Goal: Task Accomplishment & Management: Use online tool/utility

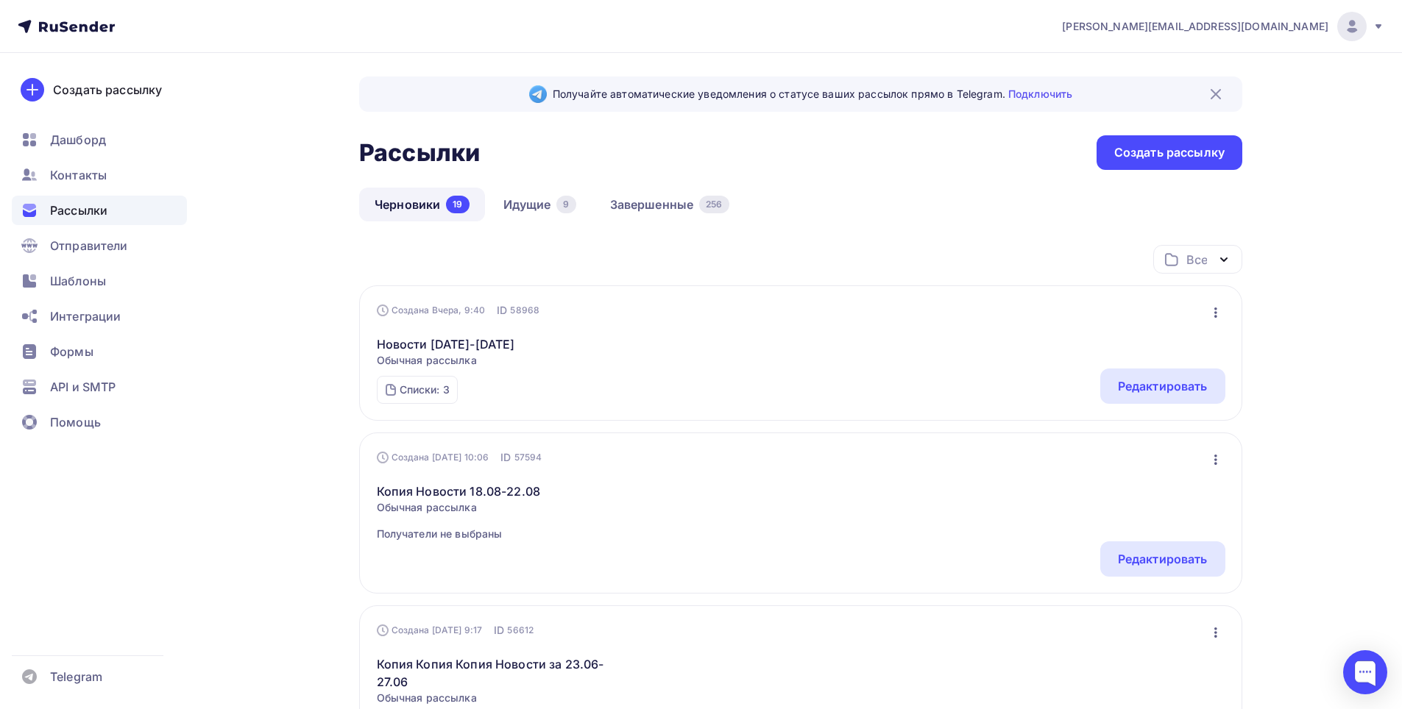
click at [1215, 312] on icon "button" at bounding box center [1215, 313] width 3 height 10
click at [502, 341] on link "Новости [DATE]-[DATE]" at bounding box center [446, 345] width 138 height 18
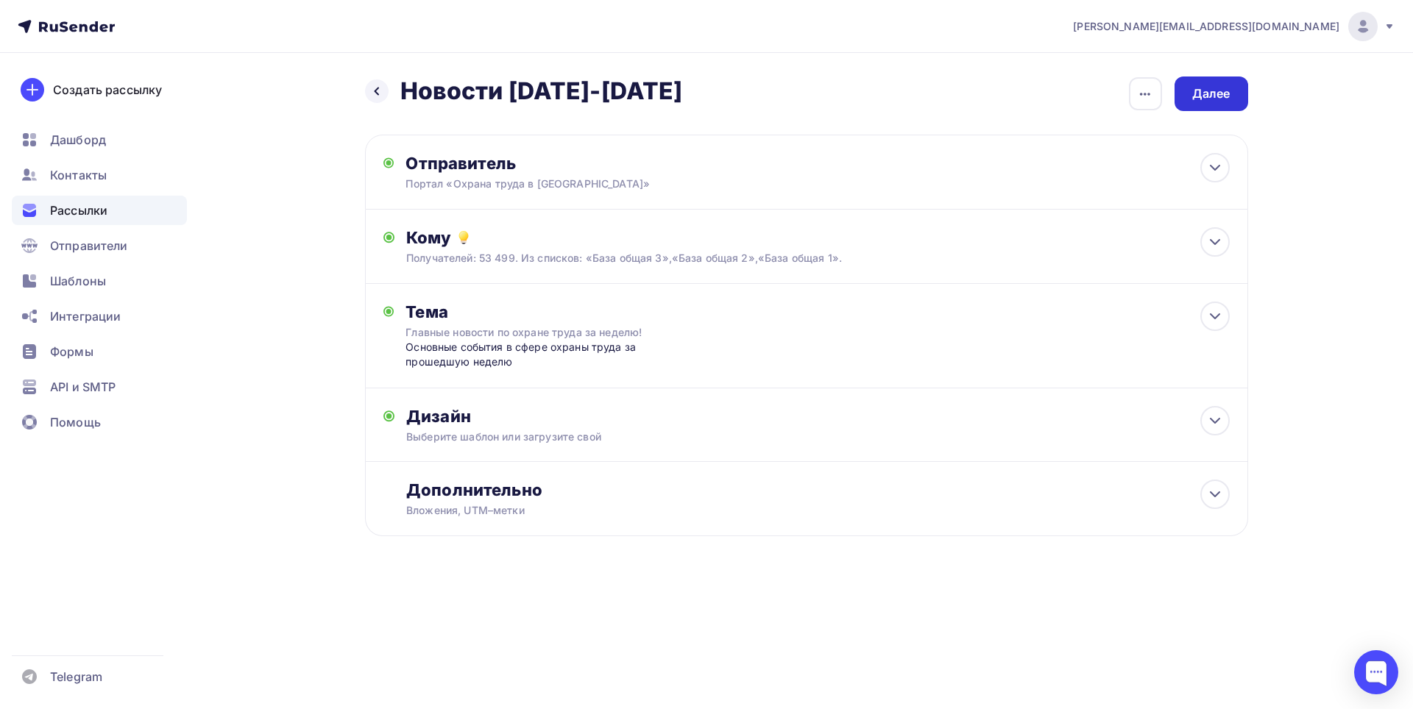
click at [1208, 87] on div "Далее" at bounding box center [1211, 93] width 38 height 17
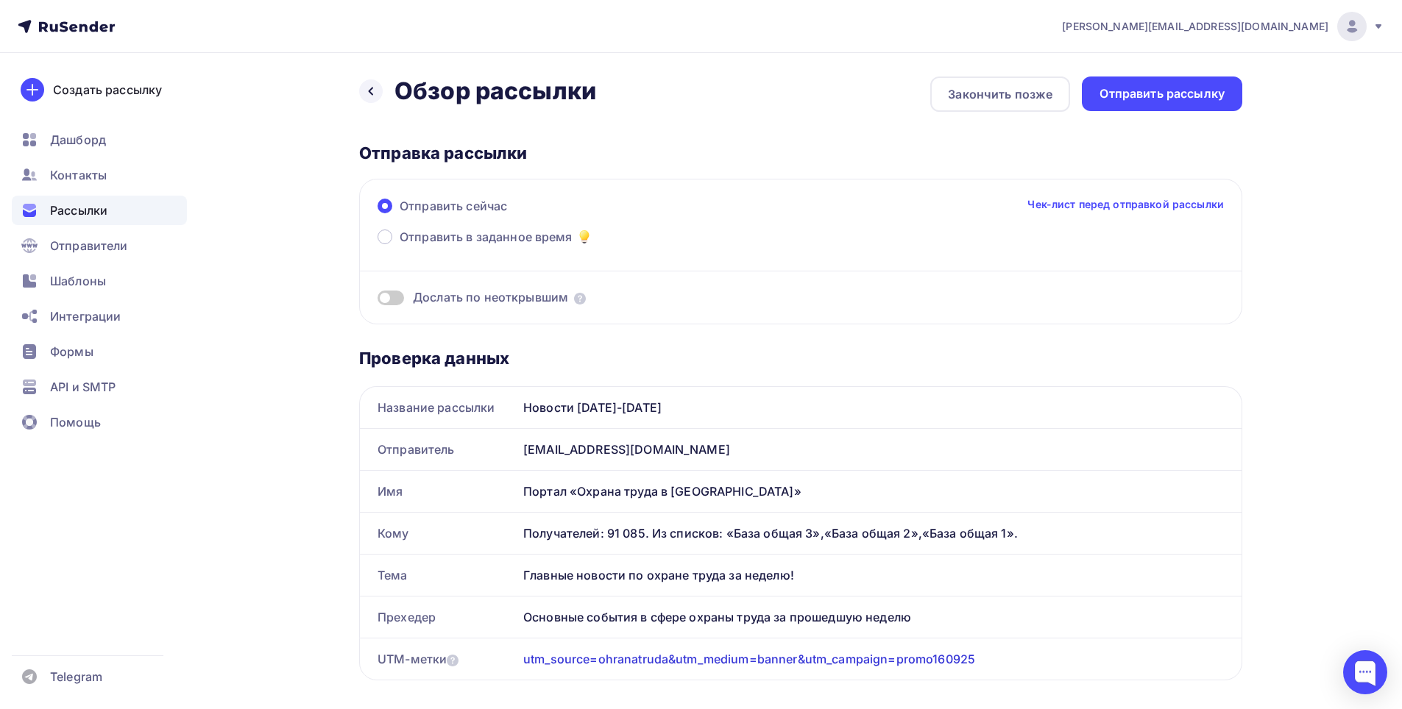
click at [375, 230] on div "Отправить сейчас Чек-лист перед отправкой рассылки Отправить в заданное время Д…" at bounding box center [800, 252] width 883 height 146
click at [385, 235] on span at bounding box center [384, 237] width 15 height 15
click at [400, 246] on input "Отправить в заданное время" at bounding box center [400, 246] width 0 height 0
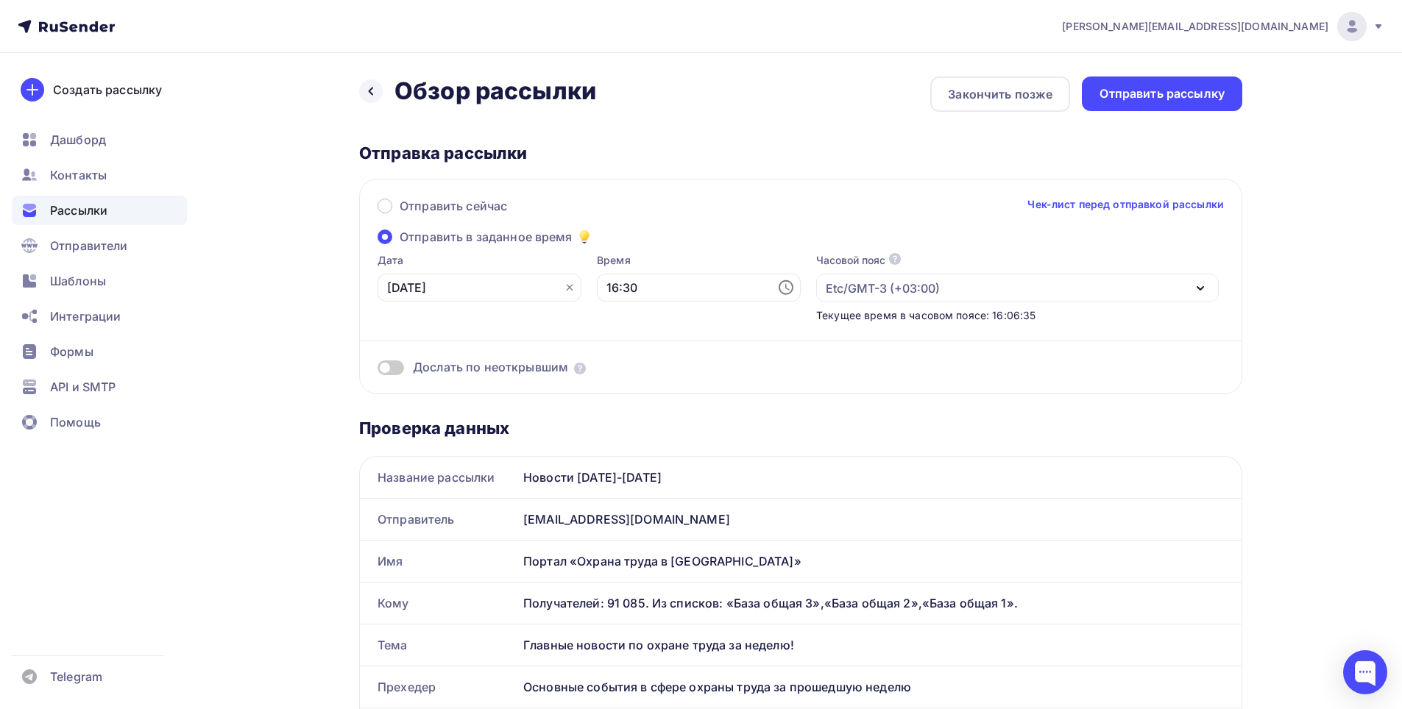
click at [564, 288] on icon at bounding box center [570, 288] width 12 height 12
click at [559, 282] on icon at bounding box center [566, 287] width 14 height 15
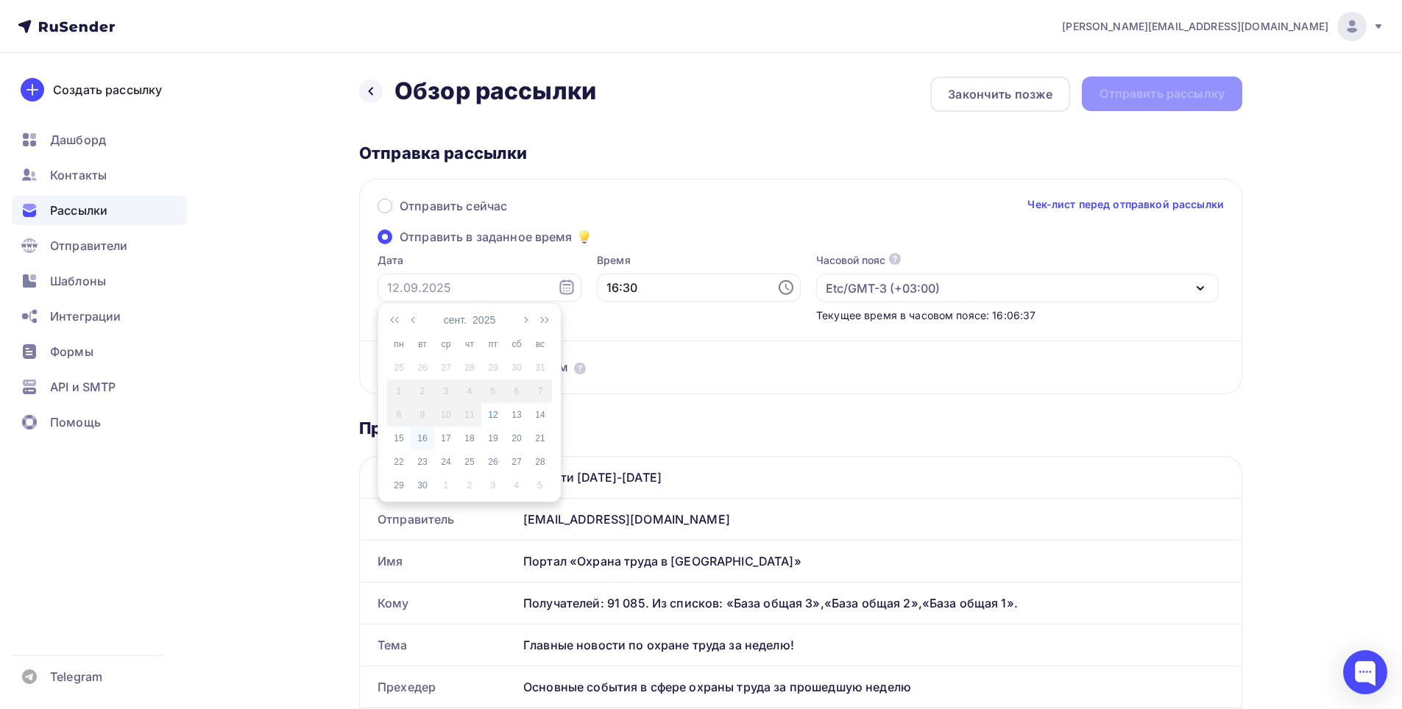
click at [427, 438] on div "16" at bounding box center [423, 438] width 24 height 13
type input "[DATE]"
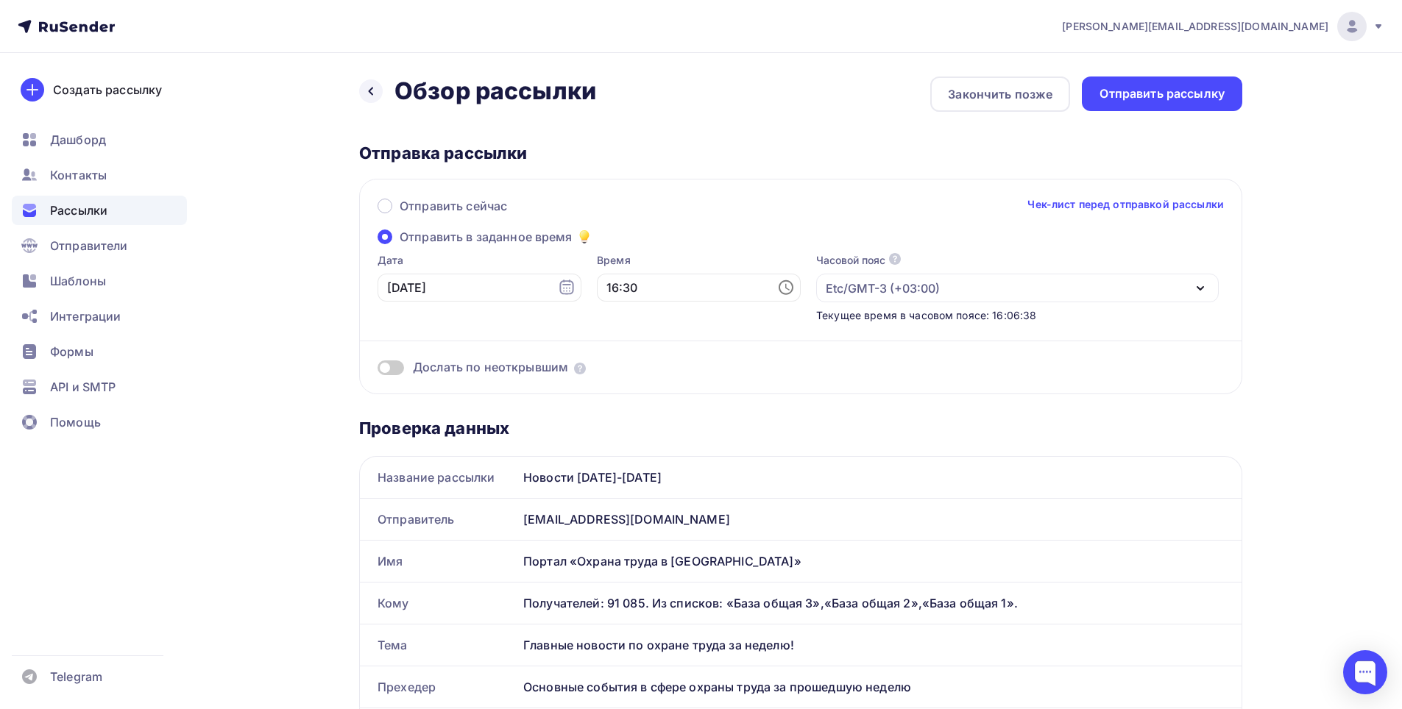
click at [777, 292] on icon at bounding box center [786, 288] width 18 height 18
click at [622, 424] on li "11" at bounding box center [618, 427] width 76 height 24
drag, startPoint x: 622, startPoint y: 424, endPoint x: 630, endPoint y: 419, distance: 9.6
click at [622, 424] on li "11" at bounding box center [618, 427] width 76 height 24
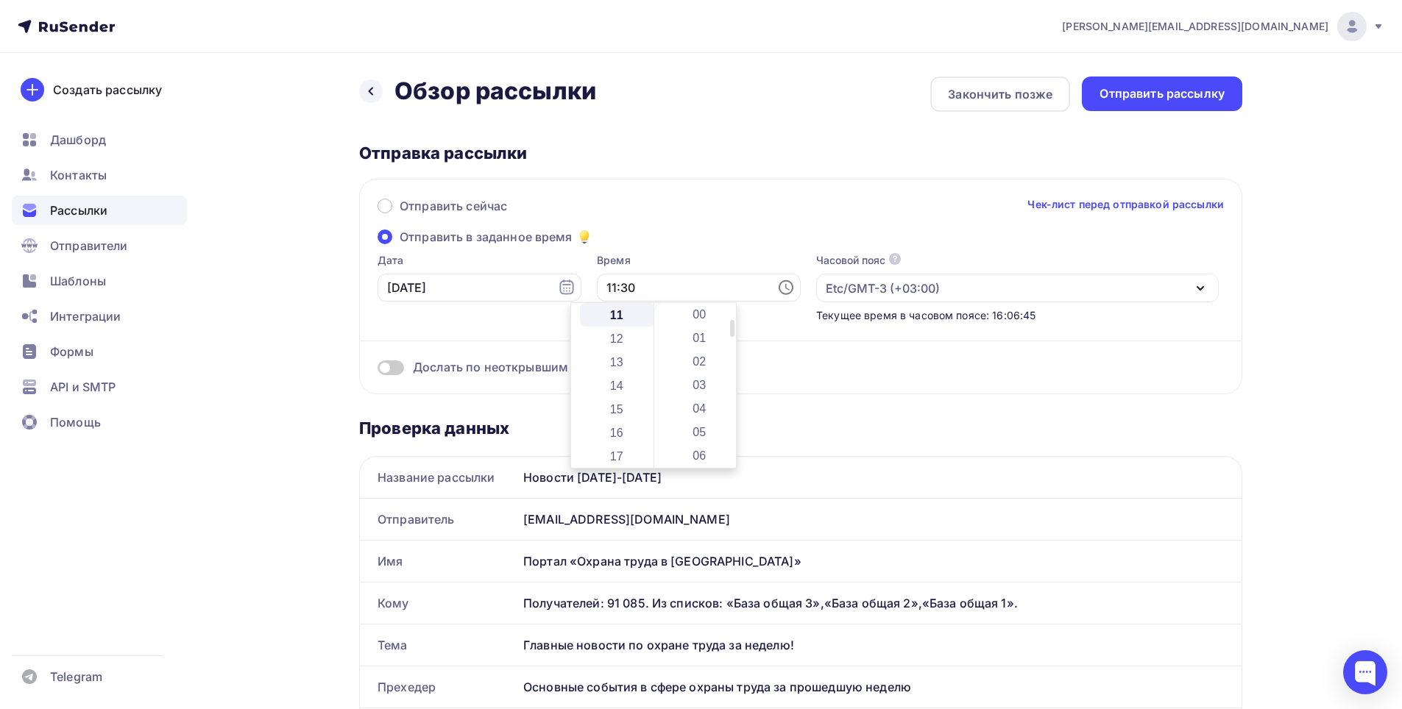
scroll to position [0, 0]
click at [693, 315] on li "00" at bounding box center [701, 315] width 76 height 24
type input "11:00"
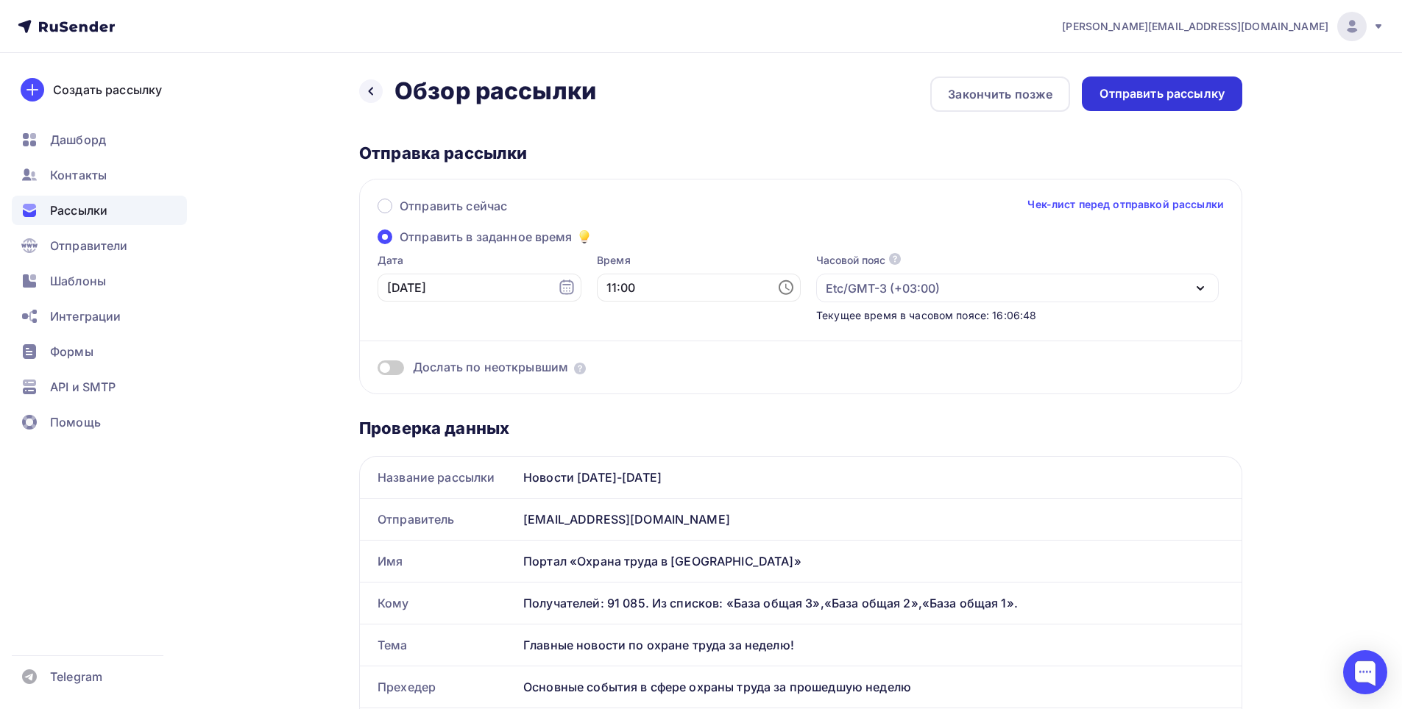
click at [1183, 88] on div "Отправить рассылку" at bounding box center [1161, 93] width 125 height 17
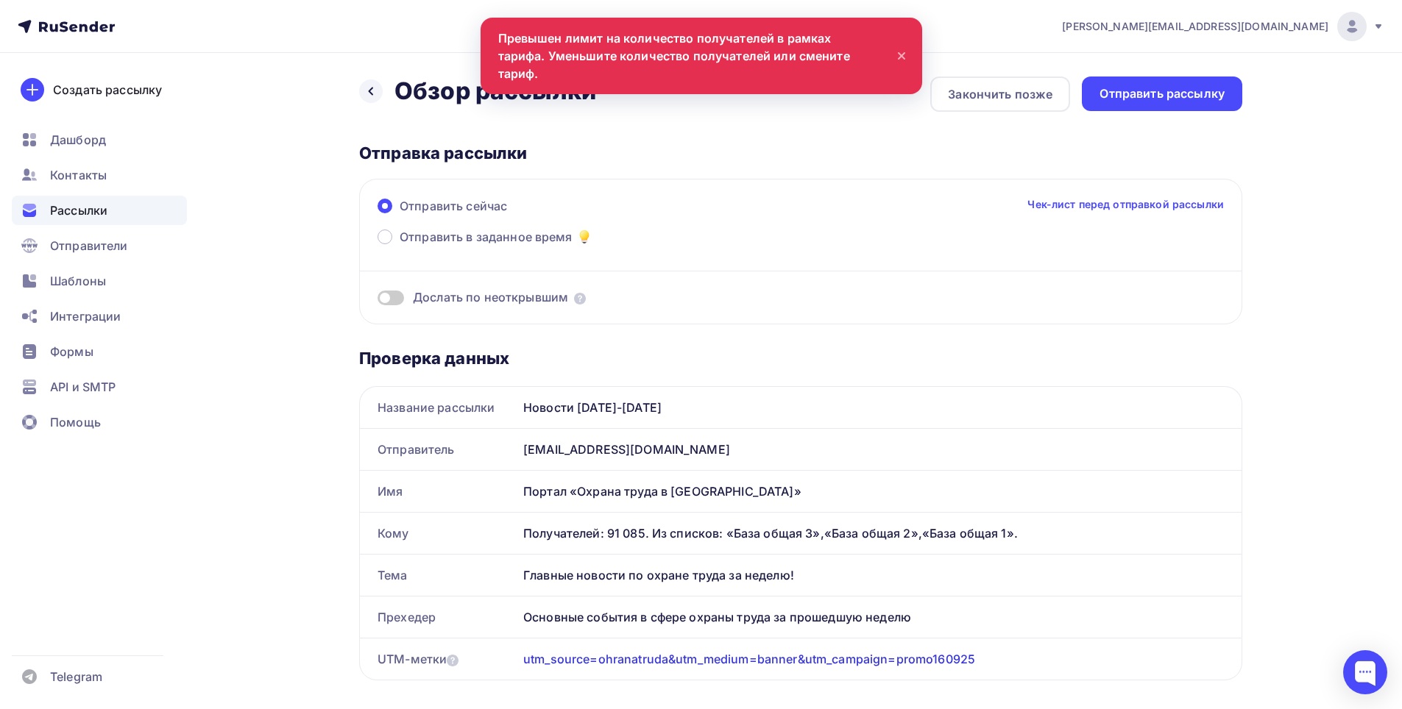
click at [902, 47] on icon at bounding box center [902, 56] width 18 height 18
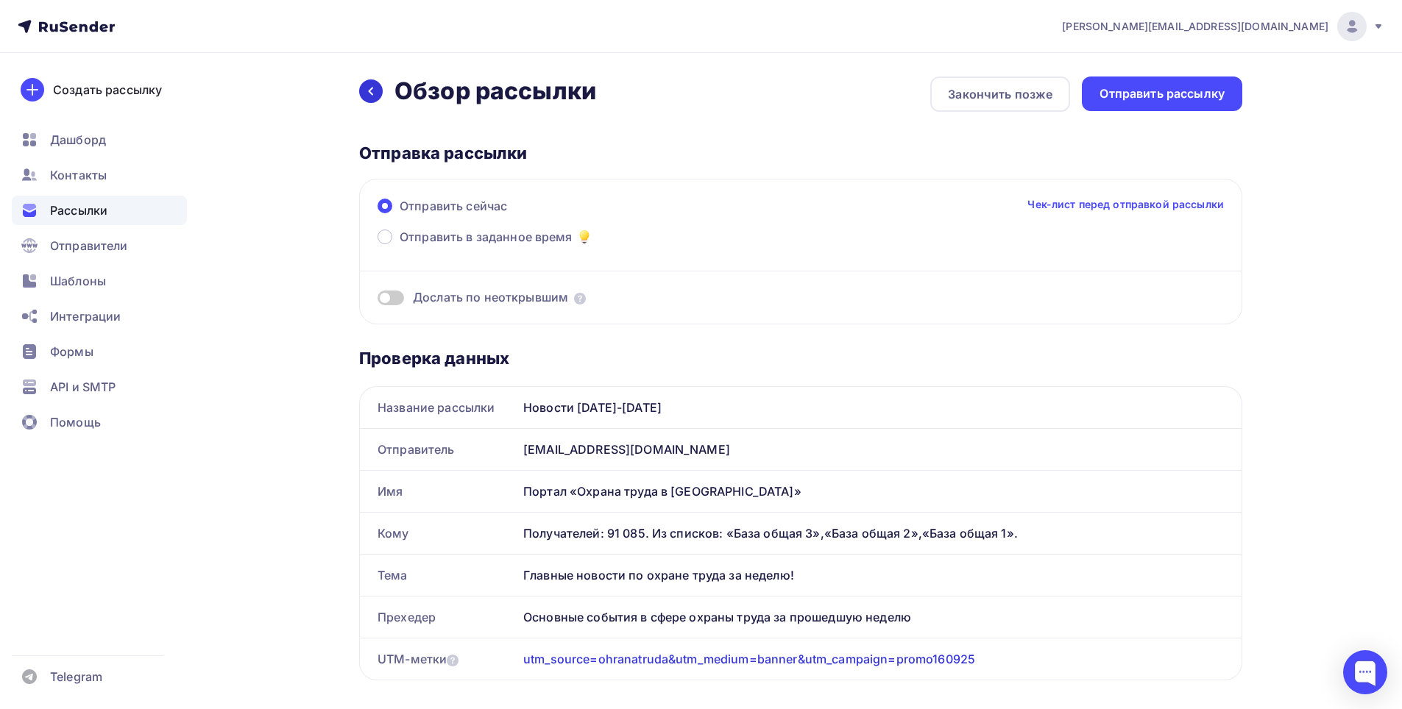
click at [369, 93] on icon at bounding box center [371, 91] width 12 height 12
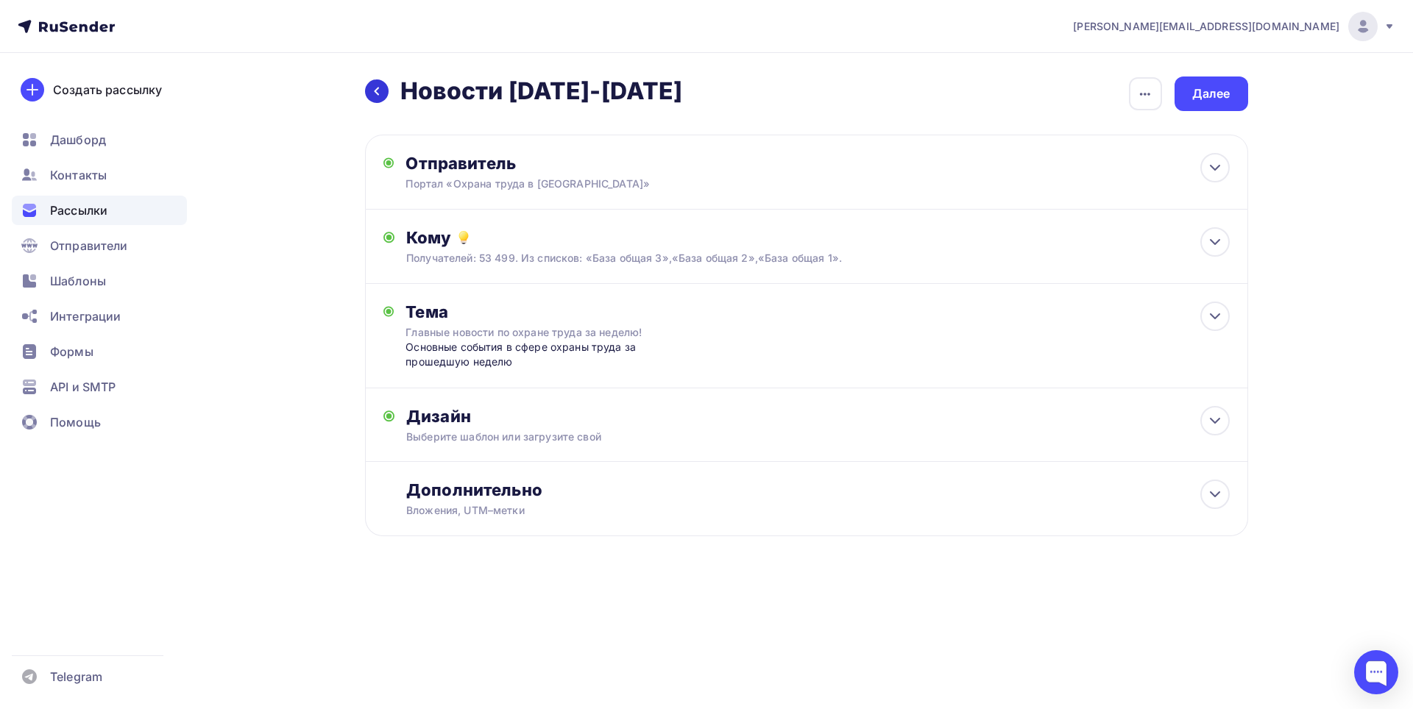
click at [377, 89] on icon at bounding box center [376, 92] width 5 height 8
